Goal: Find specific page/section: Find specific page/section

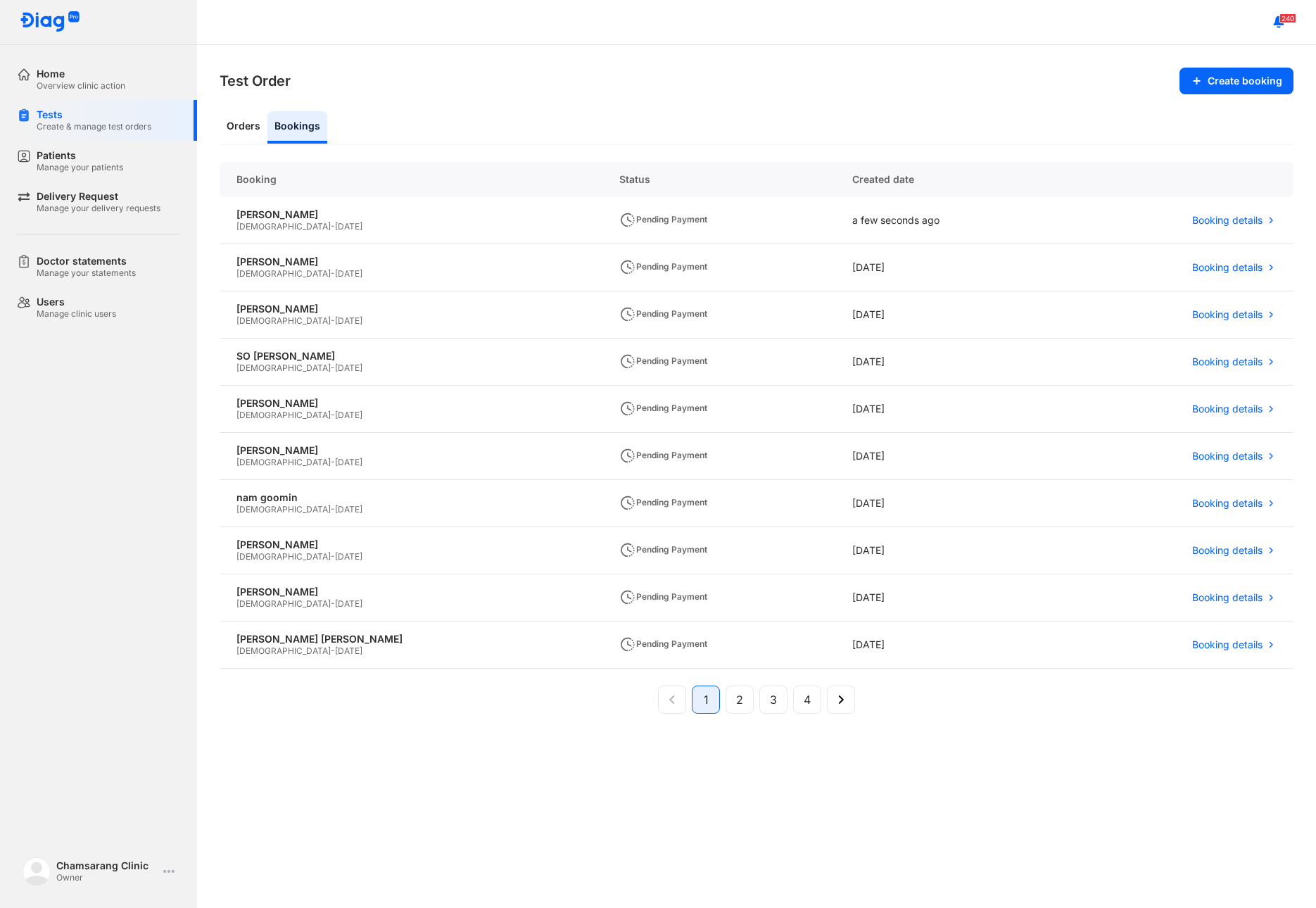
click at [1131, 81] on section "Test Order Create booking" at bounding box center [757, 81] width 1074 height 27
click at [112, 79] on div "Home" at bounding box center [81, 73] width 88 height 12
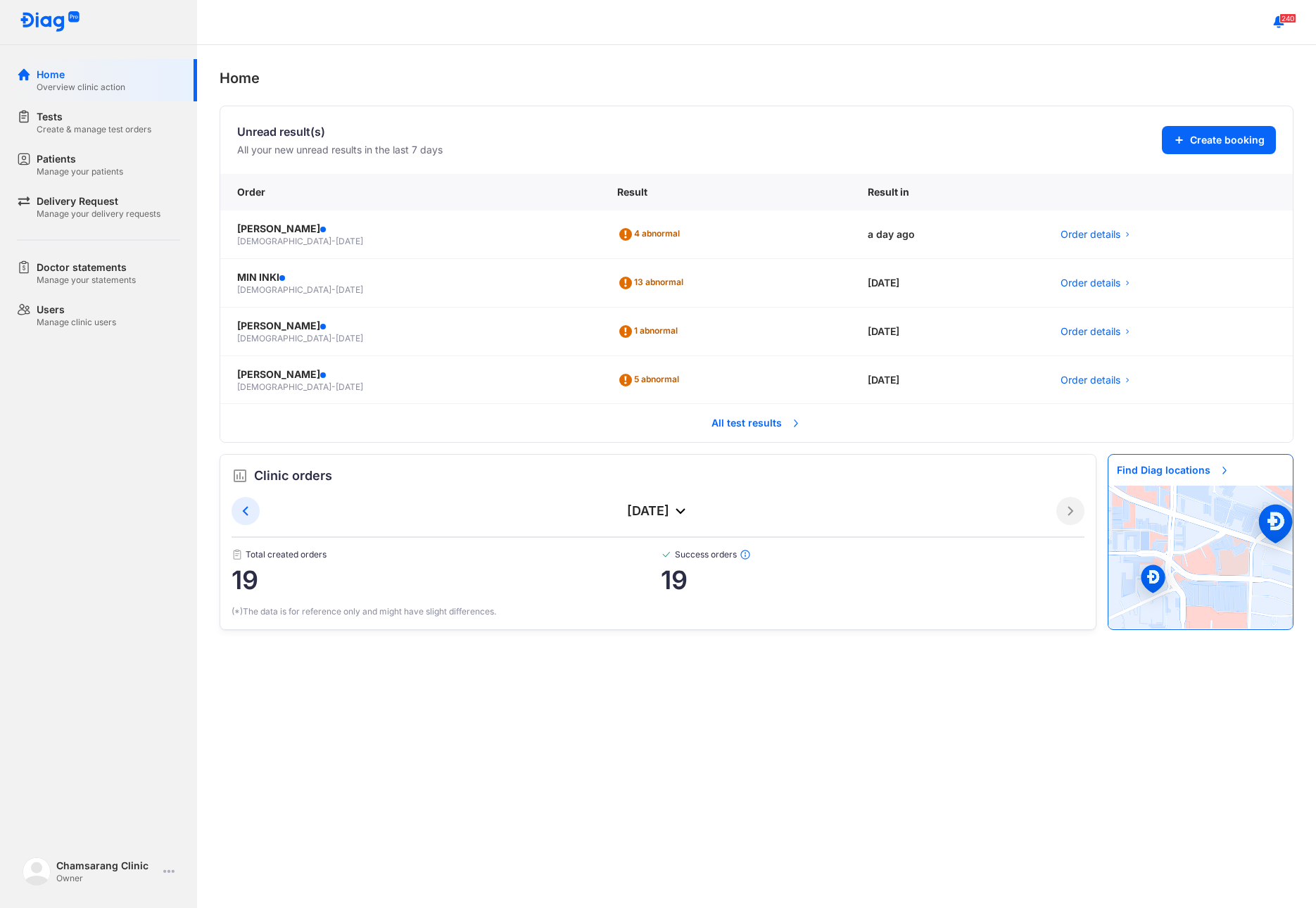
click at [732, 416] on span "All test results" at bounding box center [756, 422] width 107 height 31
